Goal: Navigation & Orientation: Find specific page/section

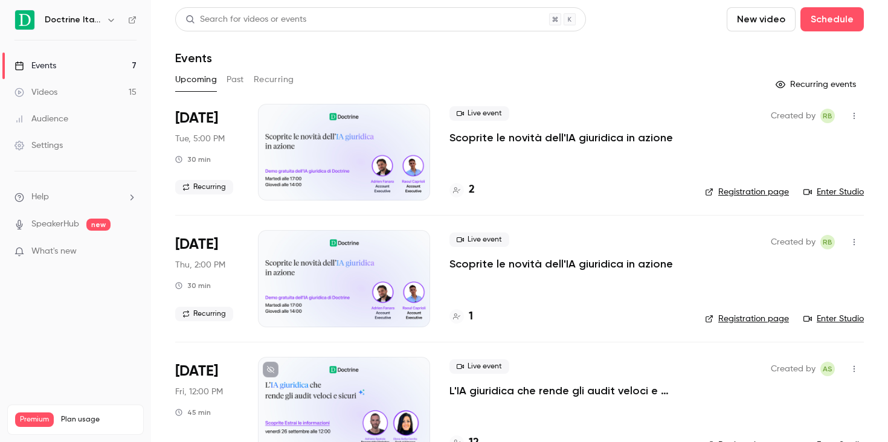
click at [111, 18] on icon "button" at bounding box center [111, 20] width 10 height 10
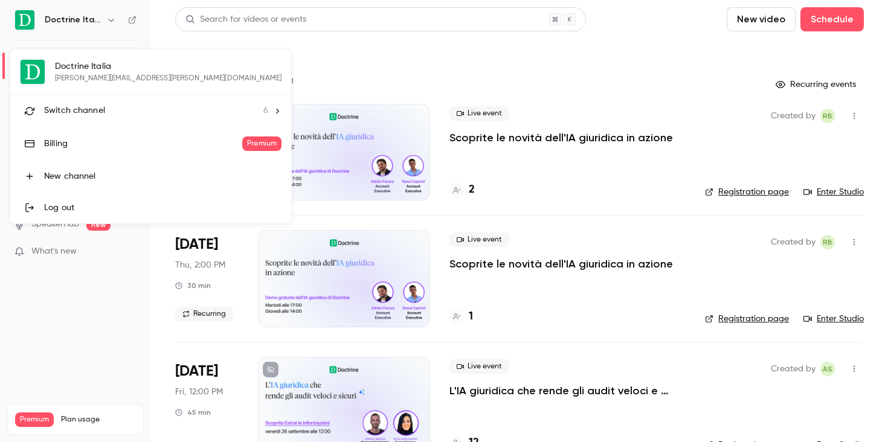
click at [92, 115] on span "Switch channel" at bounding box center [74, 111] width 61 height 13
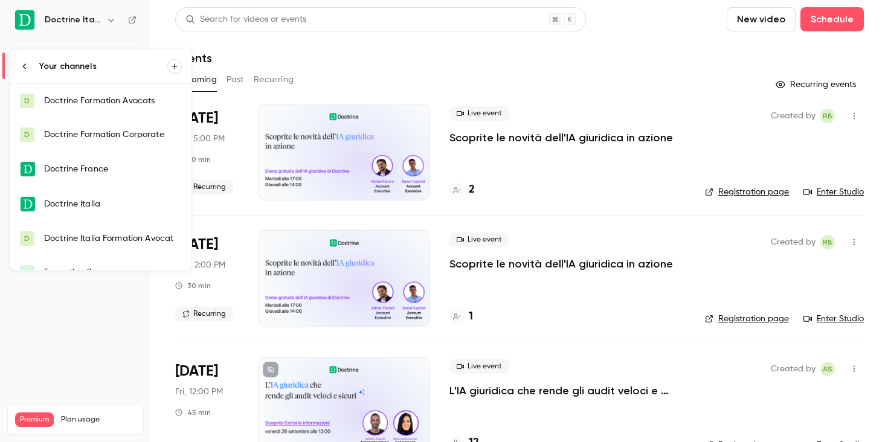
click at [114, 239] on div "Doctrine Italia Formation Avocat" at bounding box center [113, 239] width 138 height 12
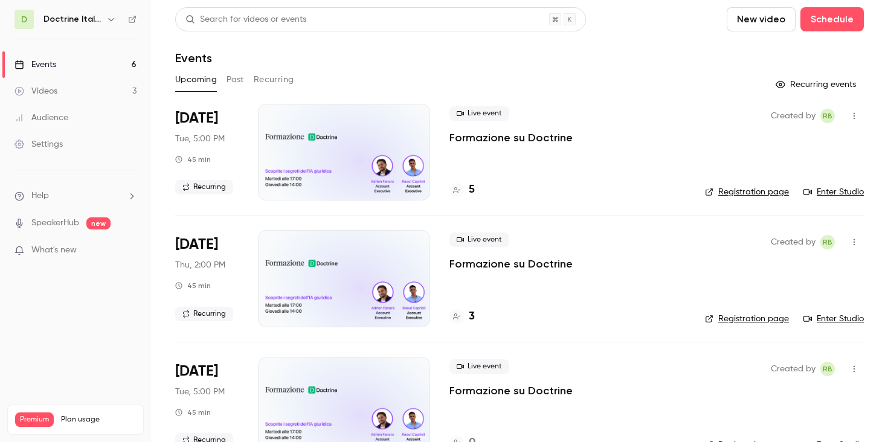
click at [498, 156] on div "Live event Formazione su Doctrine 5" at bounding box center [568, 152] width 236 height 97
click at [504, 130] on div "Live event Formazione su Doctrine" at bounding box center [568, 125] width 236 height 39
click at [836, 190] on link "Enter Studio" at bounding box center [834, 192] width 60 height 12
